Goal: Transaction & Acquisition: Purchase product/service

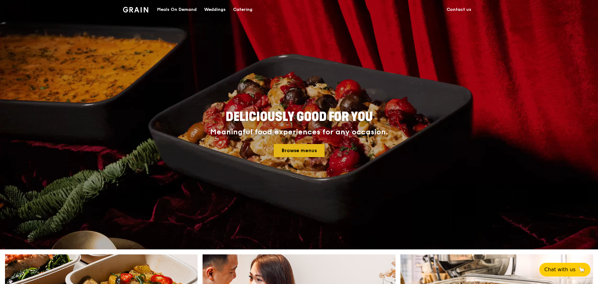
click at [300, 149] on link "Browse menus" at bounding box center [299, 150] width 51 height 13
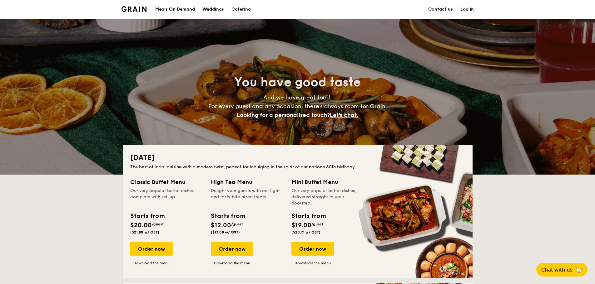
click at [171, 10] on div "Meals On Demand" at bounding box center [175, 9] width 40 height 19
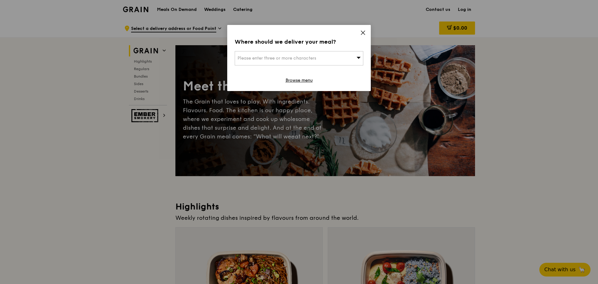
click at [365, 34] on icon at bounding box center [363, 33] width 6 height 6
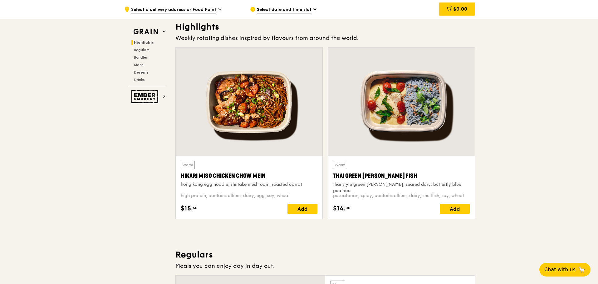
scroll to position [180, 0]
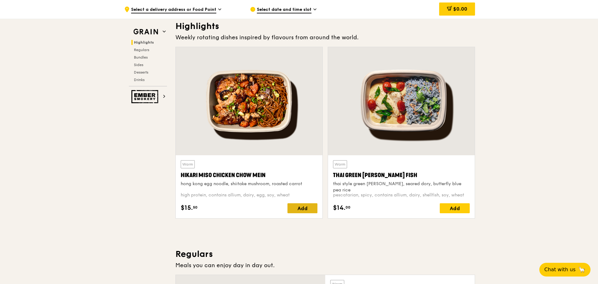
click at [310, 211] on div "Add" at bounding box center [303, 209] width 30 height 10
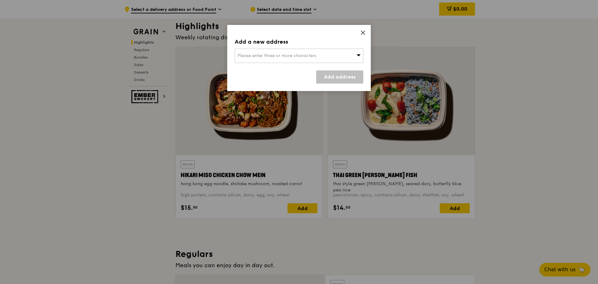
click at [352, 61] on div "Please enter three or more characters" at bounding box center [299, 56] width 129 height 14
type input "harbour"
click at [346, 81] on link "Add address" at bounding box center [339, 77] width 47 height 13
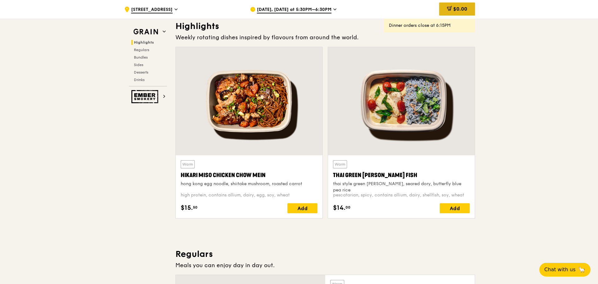
click at [460, 8] on span "$0.00" at bounding box center [460, 9] width 14 height 6
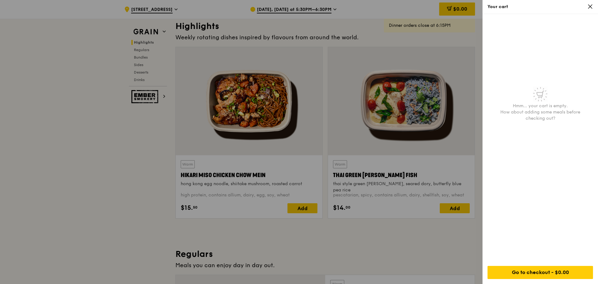
click at [362, 238] on div at bounding box center [299, 142] width 598 height 284
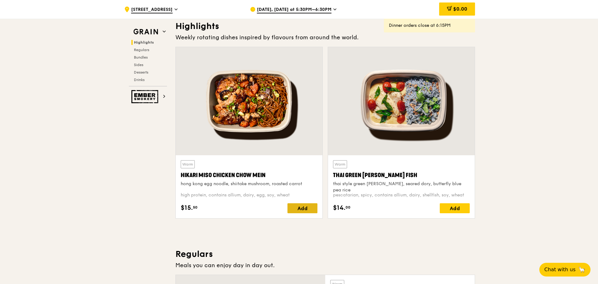
click at [308, 209] on div "Add" at bounding box center [303, 209] width 30 height 10
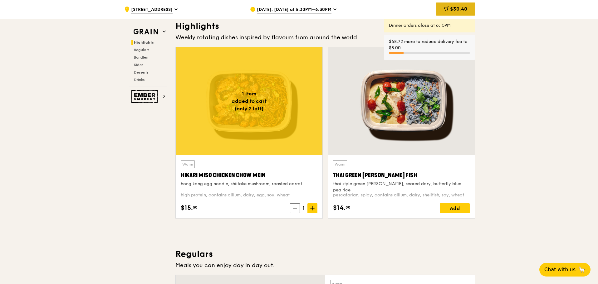
click at [461, 13] on div "$30.40" at bounding box center [455, 8] width 39 height 13
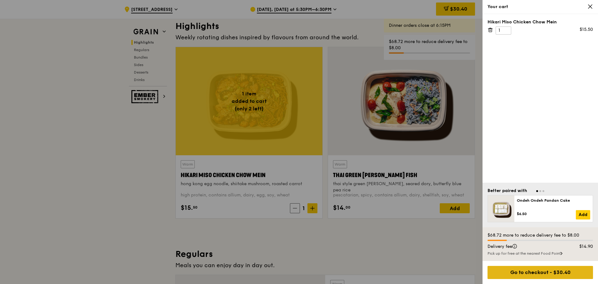
click at [547, 275] on div "Go to checkout - $30.40" at bounding box center [541, 272] width 106 height 13
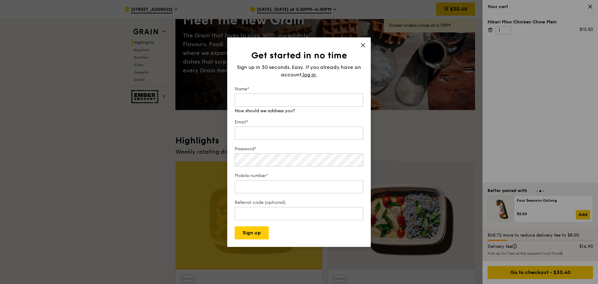
scroll to position [45, 0]
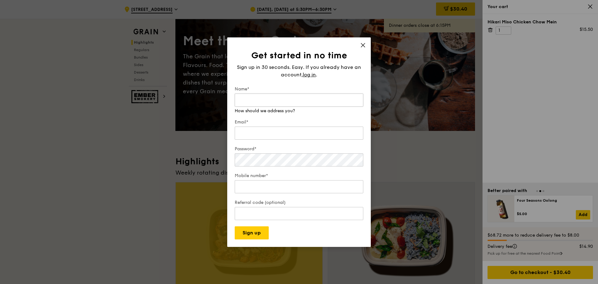
click at [282, 105] on input "Name*" at bounding box center [299, 100] width 129 height 13
type input "k"
type input "[PERSON_NAME]"
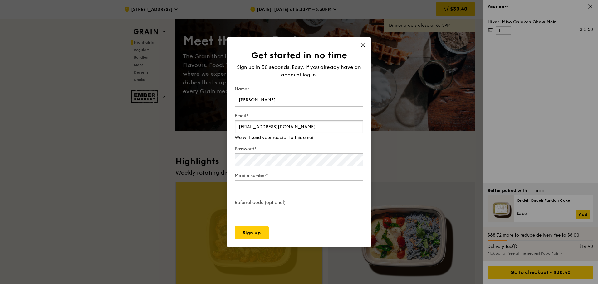
type input "[EMAIL_ADDRESS][DOMAIN_NAME]"
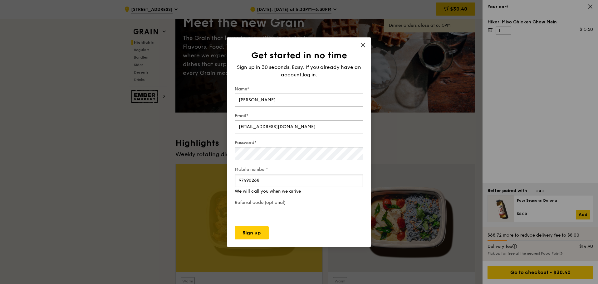
scroll to position [64, 0]
type input "97496268"
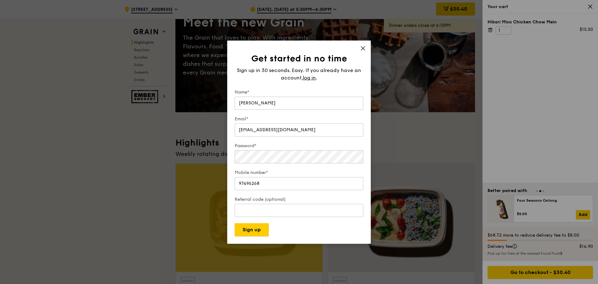
click at [259, 237] on div "Get started in no time Sign up in 30 seconds. Easy. If you already have an acco…" at bounding box center [299, 143] width 144 height 204
click at [258, 234] on button "Sign up" at bounding box center [252, 230] width 34 height 13
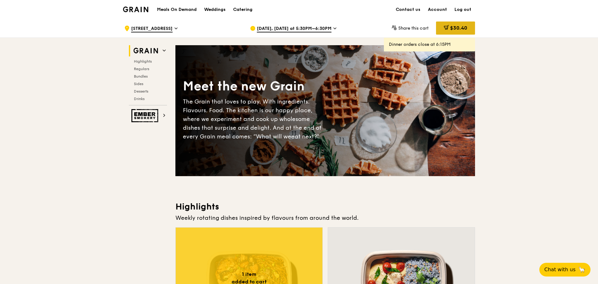
click at [454, 25] on div "$30.40" at bounding box center [455, 28] width 39 height 13
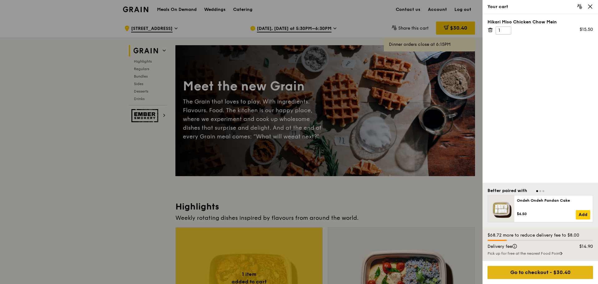
click at [528, 275] on div "Go to checkout - $30.40" at bounding box center [541, 272] width 106 height 13
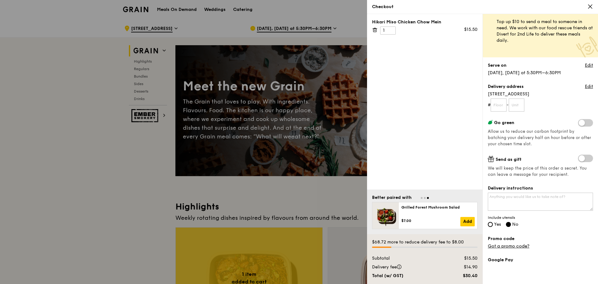
scroll to position [10, 0]
click at [591, 4] on icon at bounding box center [591, 7] width 6 height 6
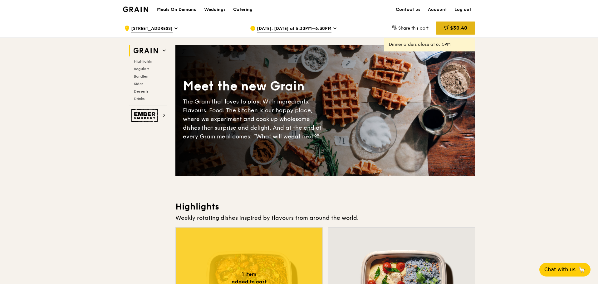
click at [468, 29] on div "$30.40" at bounding box center [455, 28] width 39 height 13
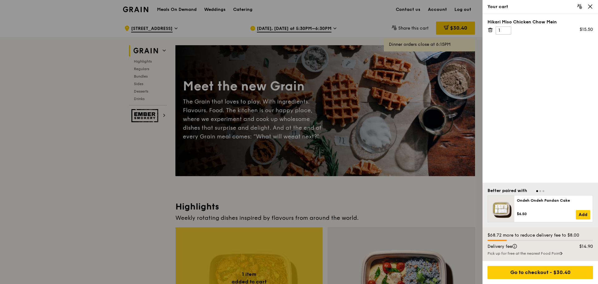
click at [592, 6] on icon at bounding box center [591, 7] width 6 height 6
